Goal: Information Seeking & Learning: Learn about a topic

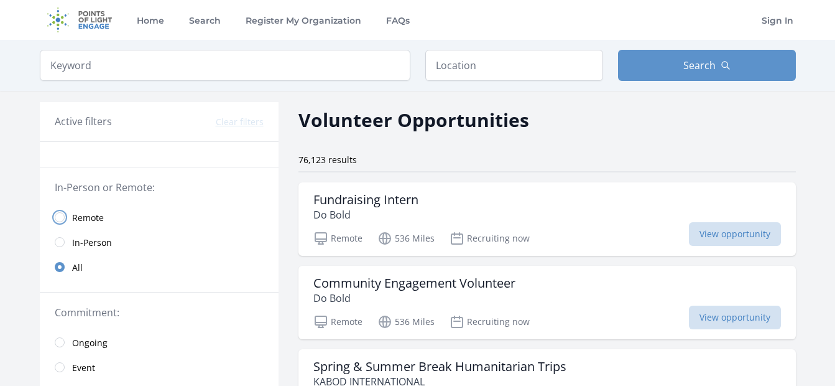
click at [61, 216] on input "radio" at bounding box center [60, 217] width 10 height 10
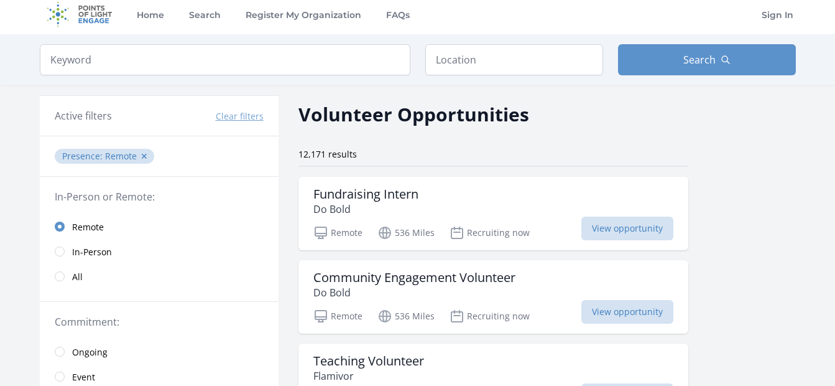
scroll to position [149, 0]
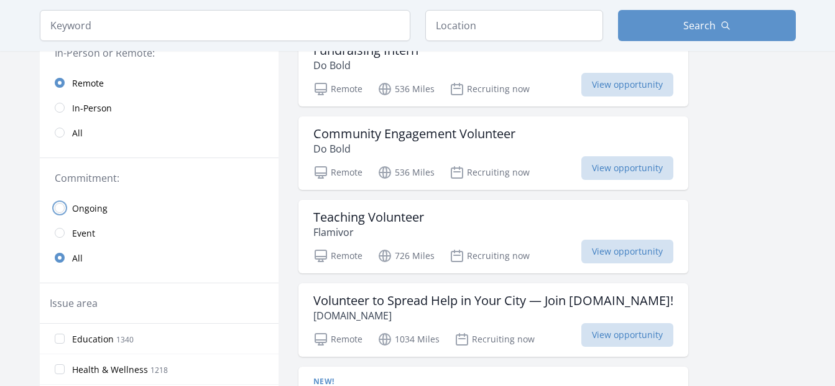
click at [62, 209] on input "radio" at bounding box center [60, 208] width 10 height 10
click at [61, 251] on link "All" at bounding box center [159, 257] width 239 height 25
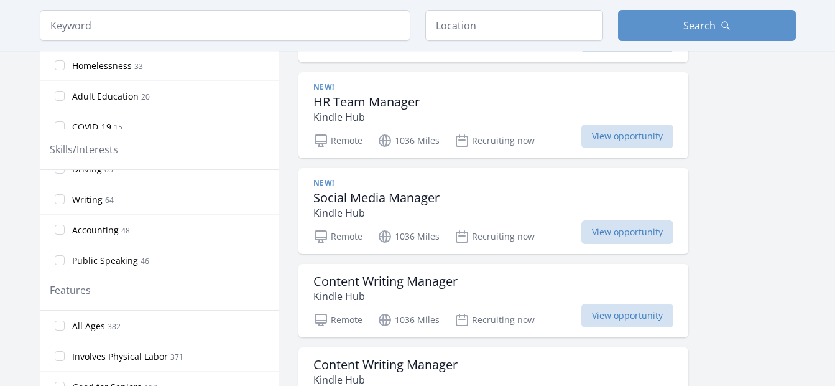
scroll to position [730, 0]
click at [59, 220] on input "Writing 64" at bounding box center [60, 216] width 10 height 10
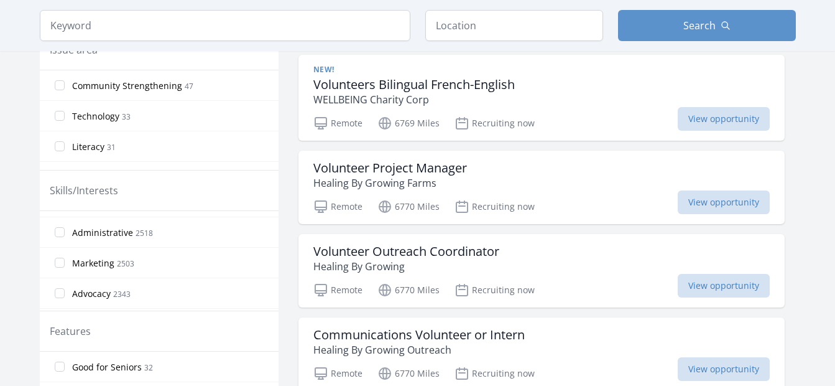
scroll to position [25, 0]
click at [60, 258] on input "Marketing 2503" at bounding box center [60, 262] width 10 height 10
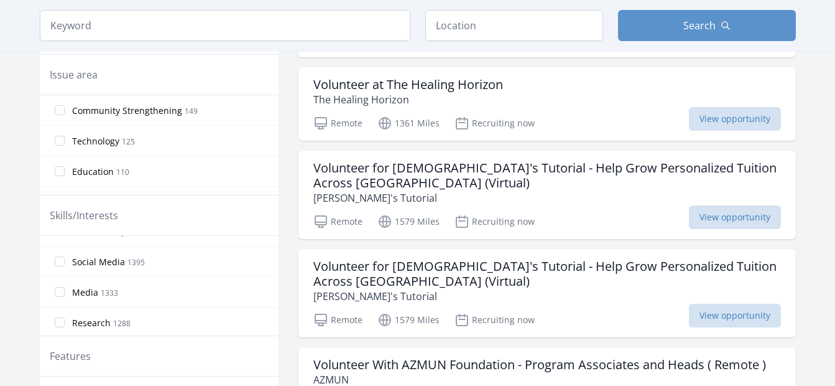
scroll to position [174, 0]
click at [65, 261] on label "Social Media 1395" at bounding box center [159, 259] width 239 height 25
click at [65, 261] on input "Social Media 1395" at bounding box center [60, 259] width 10 height 10
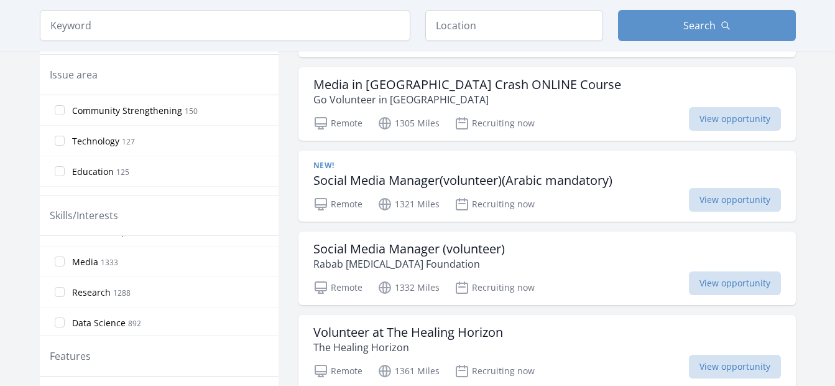
scroll to position [207, 0]
click at [64, 283] on label "Research 1288" at bounding box center [159, 287] width 239 height 25
click at [64, 283] on input "Research 1288" at bounding box center [60, 287] width 10 height 10
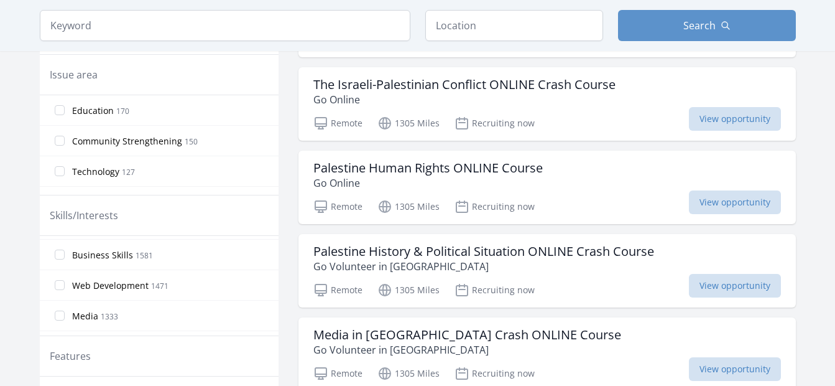
scroll to position [199, 0]
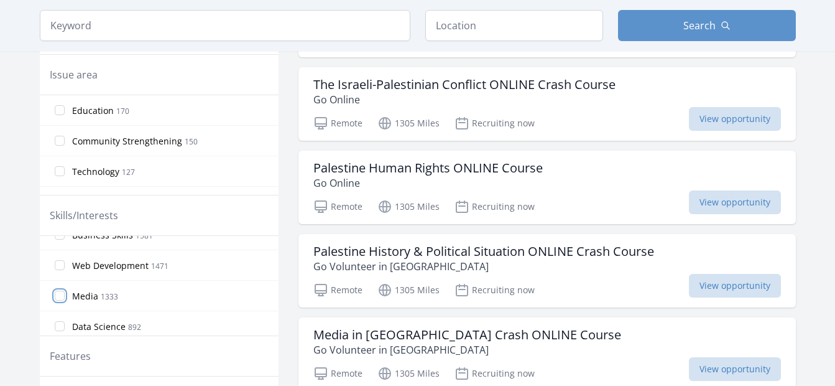
click at [61, 296] on input "Media 1333" at bounding box center [60, 295] width 10 height 10
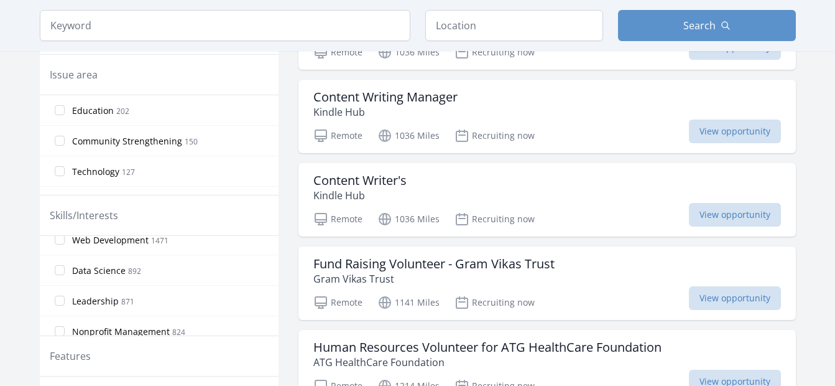
scroll to position [261, 0]
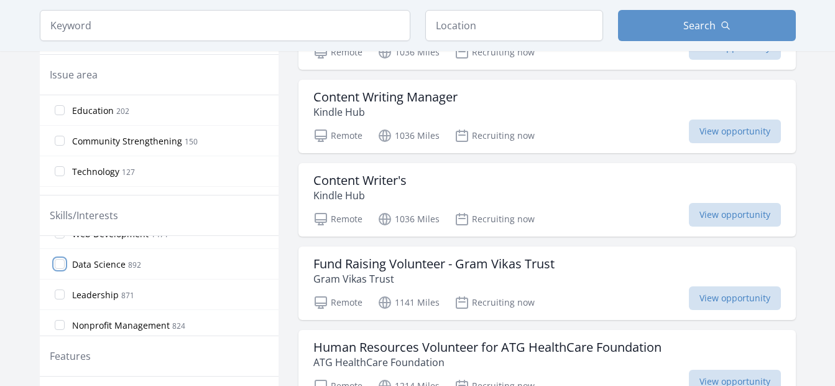
click at [60, 266] on input "Data Science 892" at bounding box center [60, 264] width 10 height 10
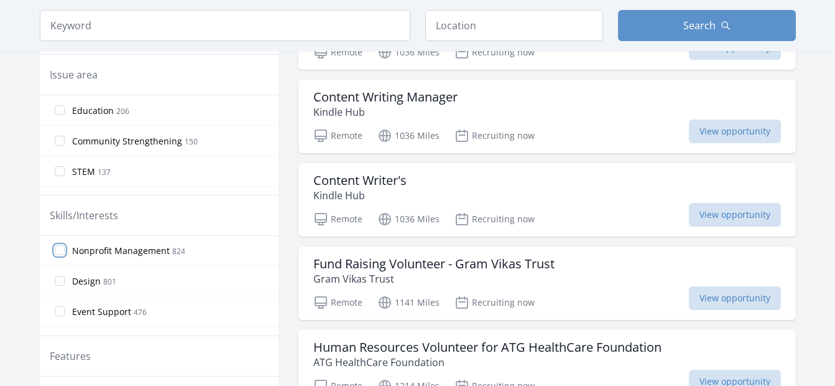
click at [62, 249] on input "Nonprofit Management 824" at bounding box center [60, 250] width 10 height 10
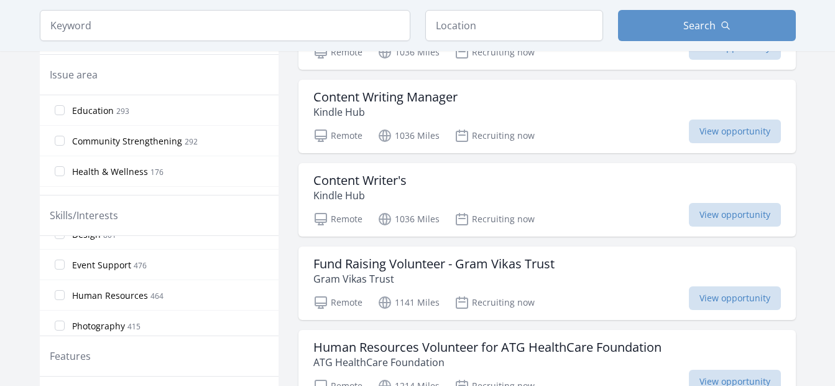
scroll to position [398, 0]
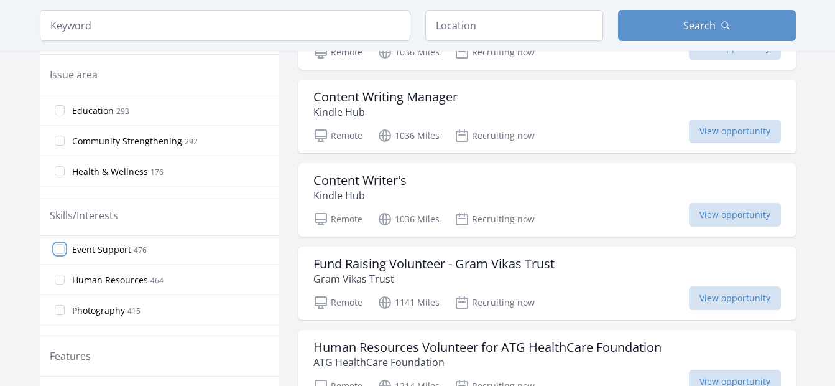
click at [62, 251] on input "Event Support 476" at bounding box center [60, 249] width 10 height 10
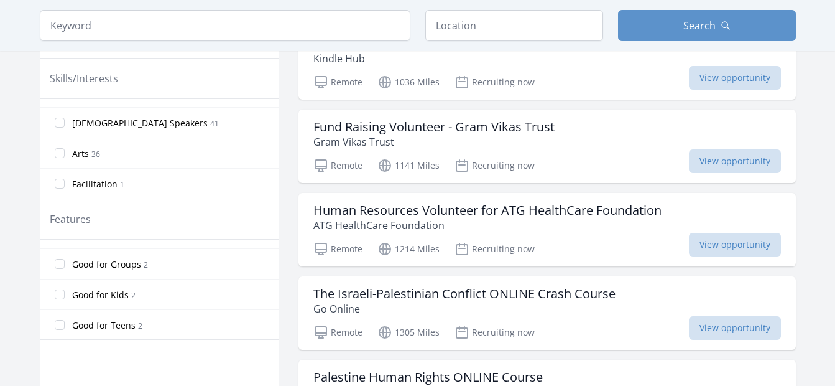
scroll to position [235, 0]
click at [62, 320] on input "Good for Teens 2" at bounding box center [60, 324] width 10 height 10
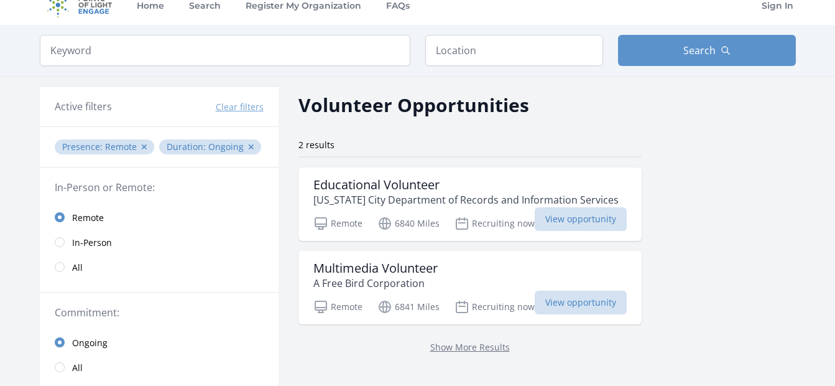
scroll to position [12, 0]
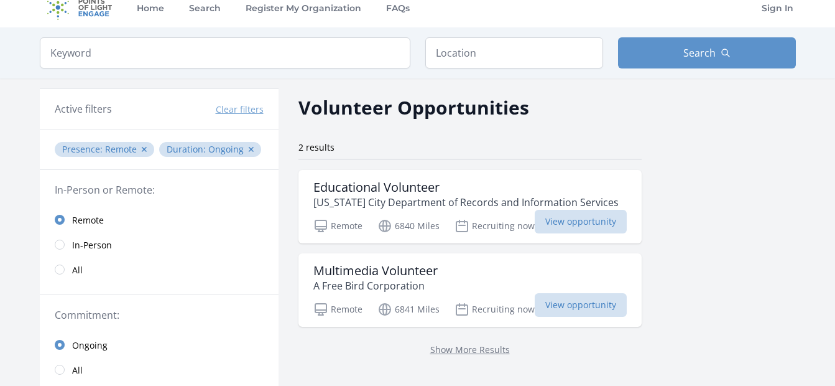
click at [241, 110] on button "Clear filters" at bounding box center [240, 109] width 48 height 12
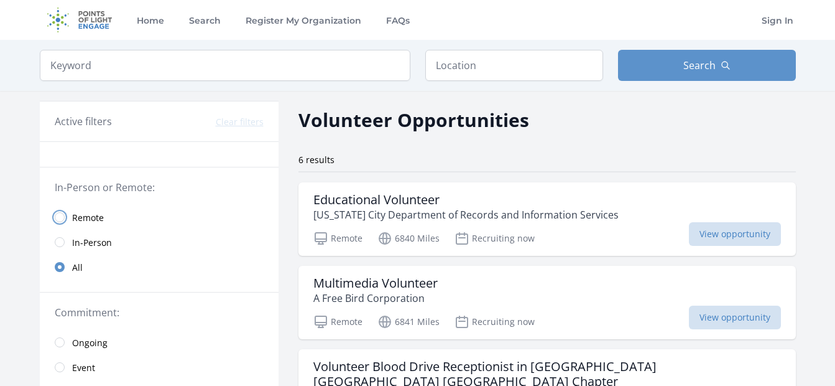
click at [60, 217] on input "radio" at bounding box center [60, 217] width 10 height 10
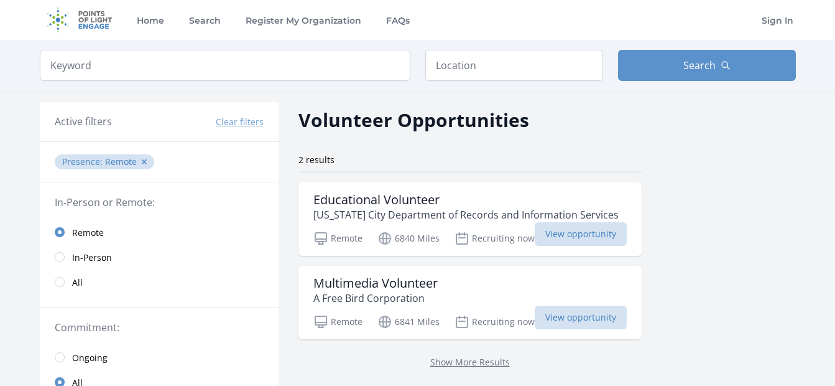
click at [237, 119] on button "Clear filters" at bounding box center [240, 122] width 48 height 12
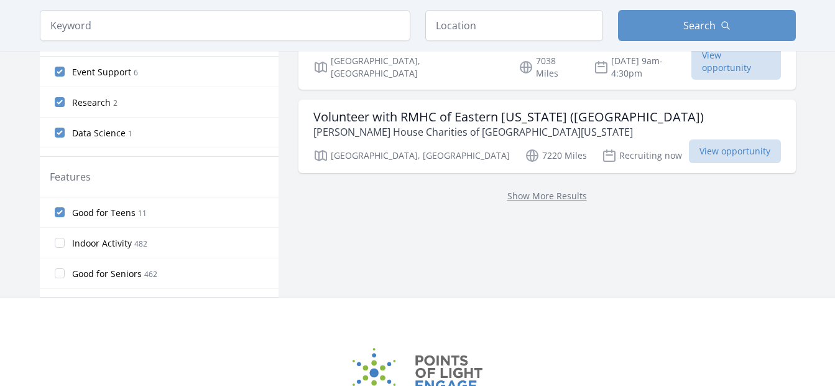
scroll to position [555, 0]
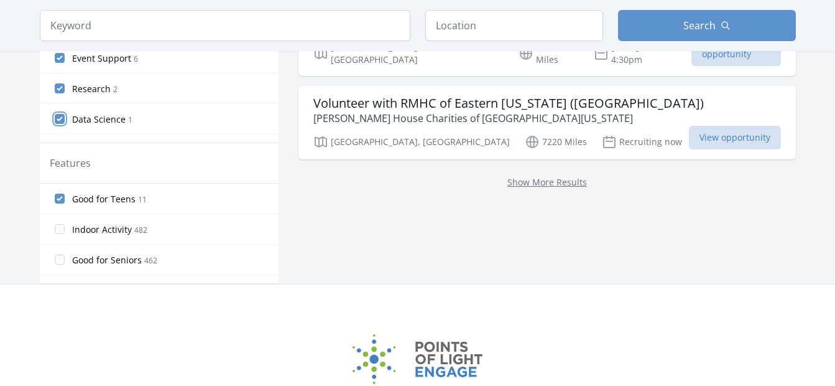
click at [61, 119] on input "Data Science 1" at bounding box center [60, 119] width 10 height 10
click at [62, 88] on input "Research 2" at bounding box center [60, 88] width 10 height 10
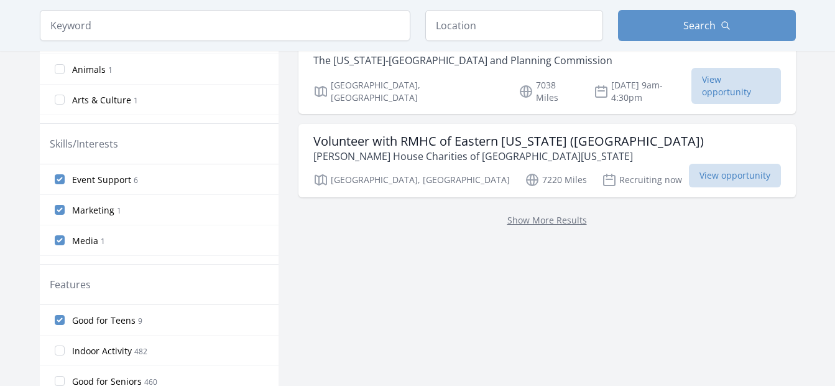
scroll to position [431, 0]
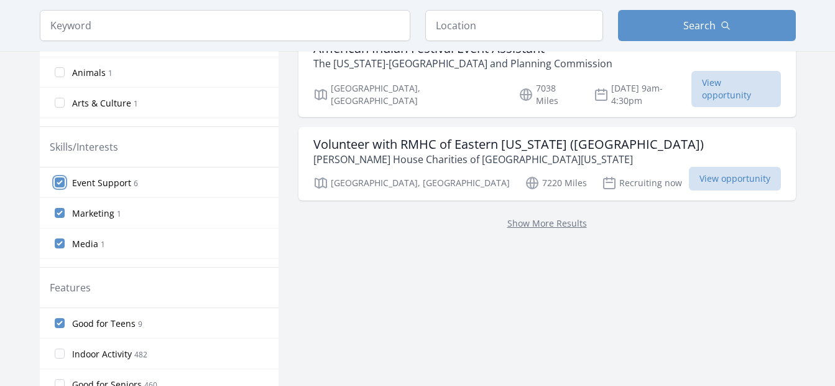
click at [57, 184] on input "Event Support 6" at bounding box center [60, 182] width 10 height 10
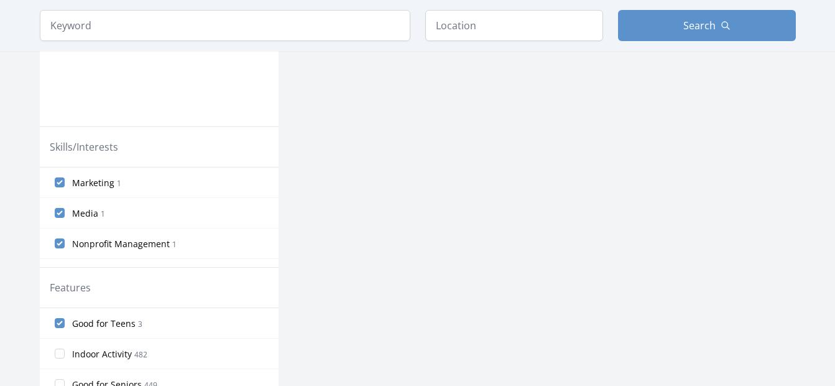
click at [57, 184] on input "Marketing 1" at bounding box center [60, 182] width 10 height 10
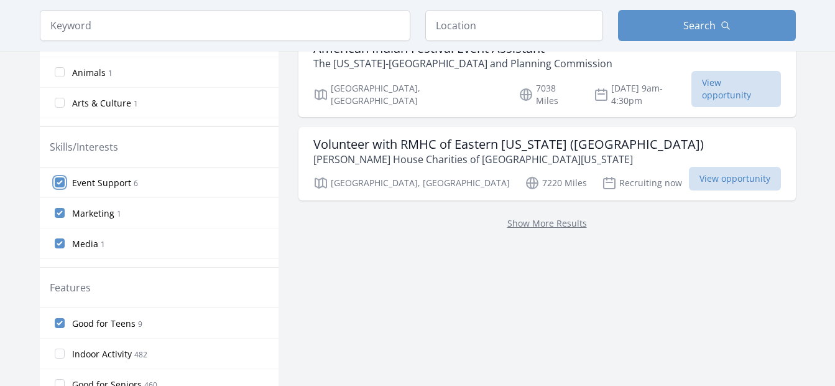
click at [57, 184] on input "Event Support 6" at bounding box center [60, 182] width 10 height 10
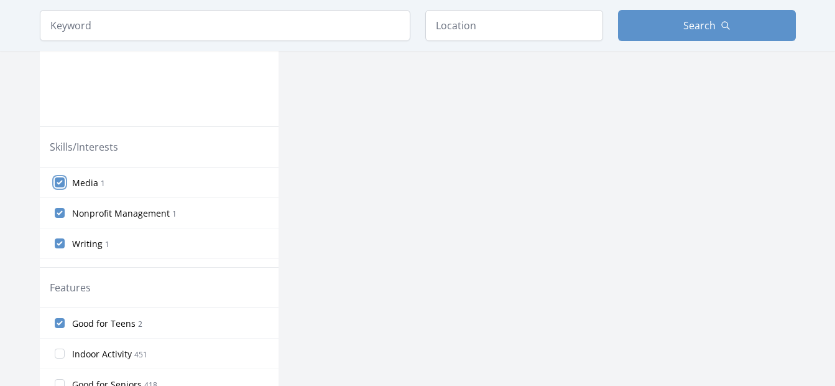
click at [57, 184] on input "Media 1" at bounding box center [60, 182] width 10 height 10
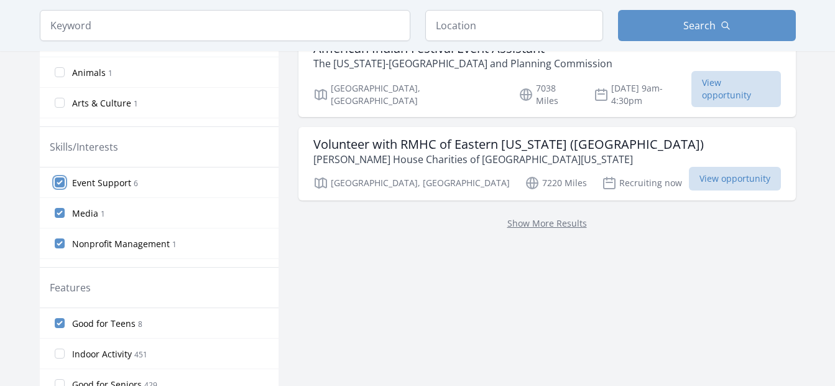
click at [57, 184] on input "Event Support 6" at bounding box center [60, 182] width 10 height 10
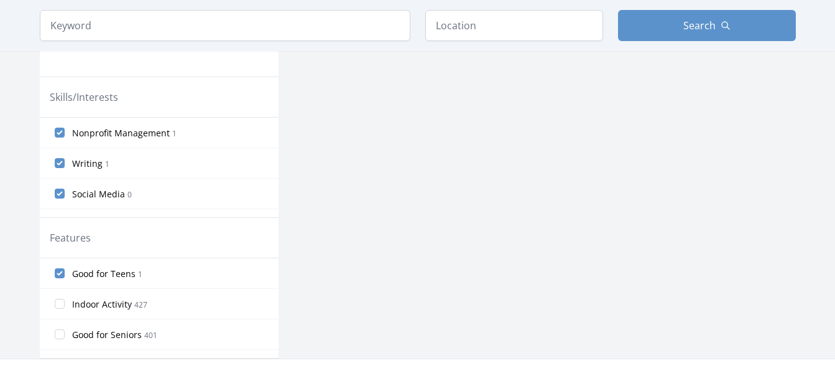
click at [57, 137] on input "Nonprofit Management 1" at bounding box center [60, 132] width 10 height 10
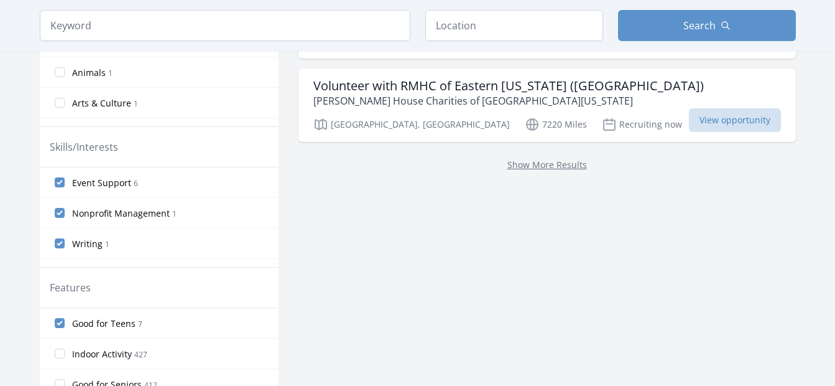
click at [57, 184] on input "Event Support 6" at bounding box center [60, 182] width 10 height 10
click at [56, 184] on input "Event Support 6" at bounding box center [60, 182] width 10 height 10
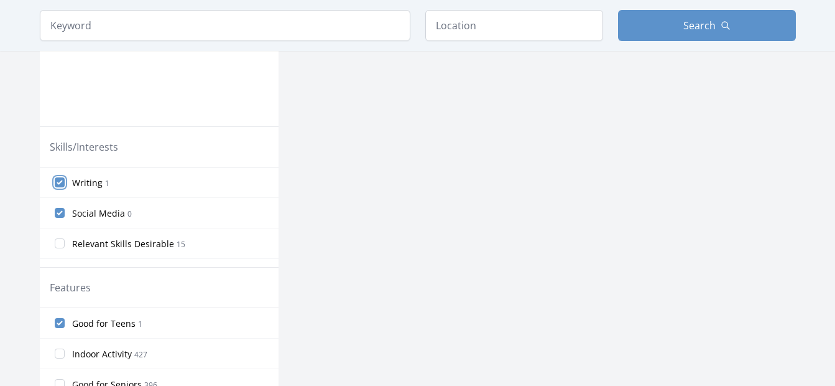
click at [55, 184] on input "Writing 1" at bounding box center [60, 182] width 10 height 10
click at [55, 184] on input "Social Media 0" at bounding box center [60, 182] width 10 height 10
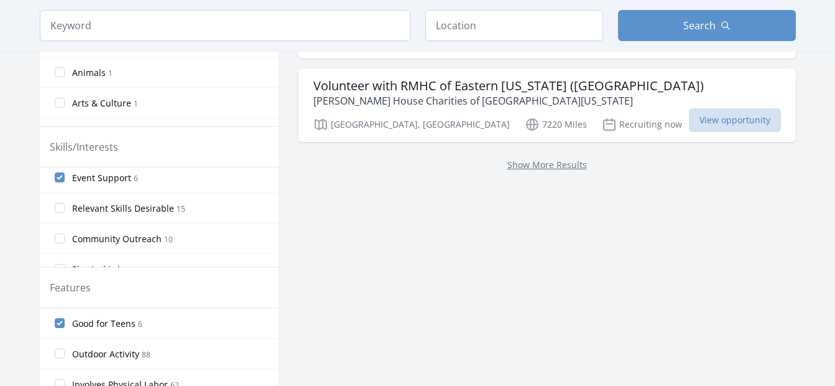
scroll to position [0, 0]
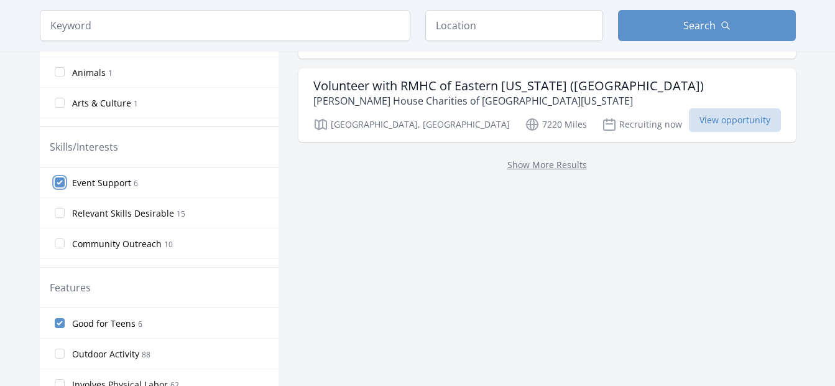
click at [61, 182] on input "Event Support 6" at bounding box center [60, 182] width 10 height 10
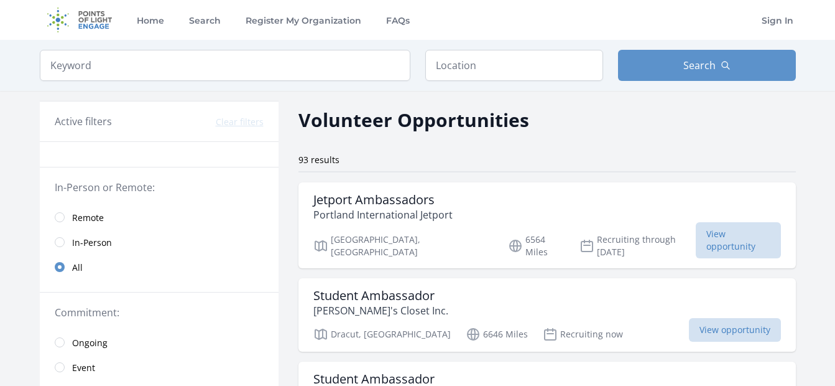
click at [81, 207] on link "Remote" at bounding box center [159, 217] width 239 height 25
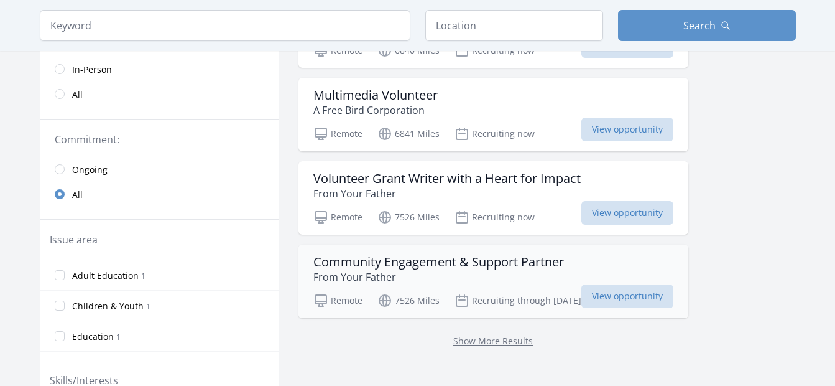
scroll to position [187, 0]
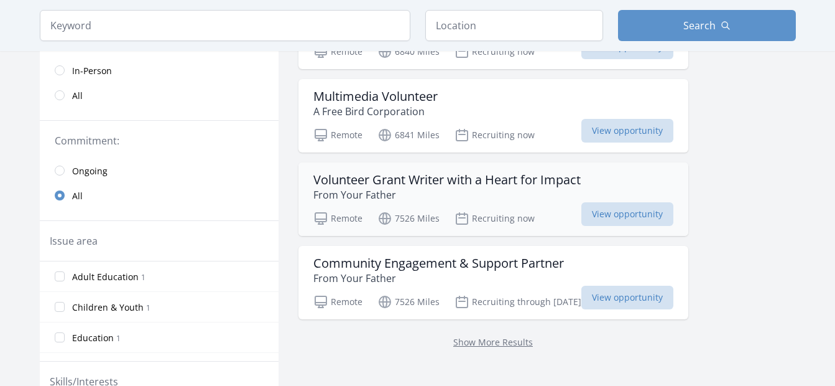
click at [384, 183] on h3 "Volunteer Grant Writer with a Heart for Impact" at bounding box center [446, 179] width 267 height 15
